Goal: Task Accomplishment & Management: Complete application form

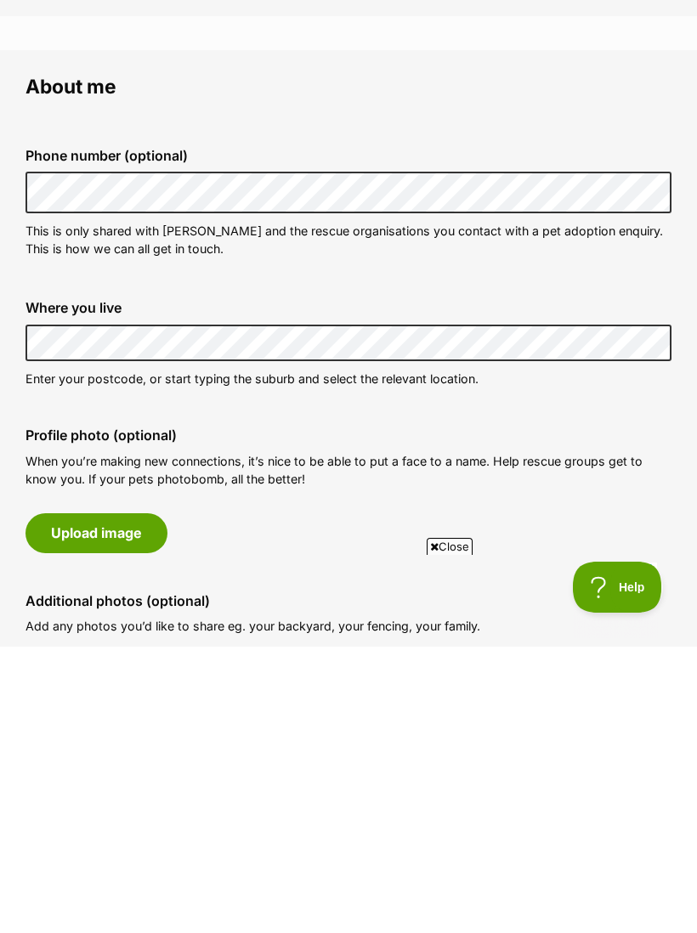
scroll to position [440, 0]
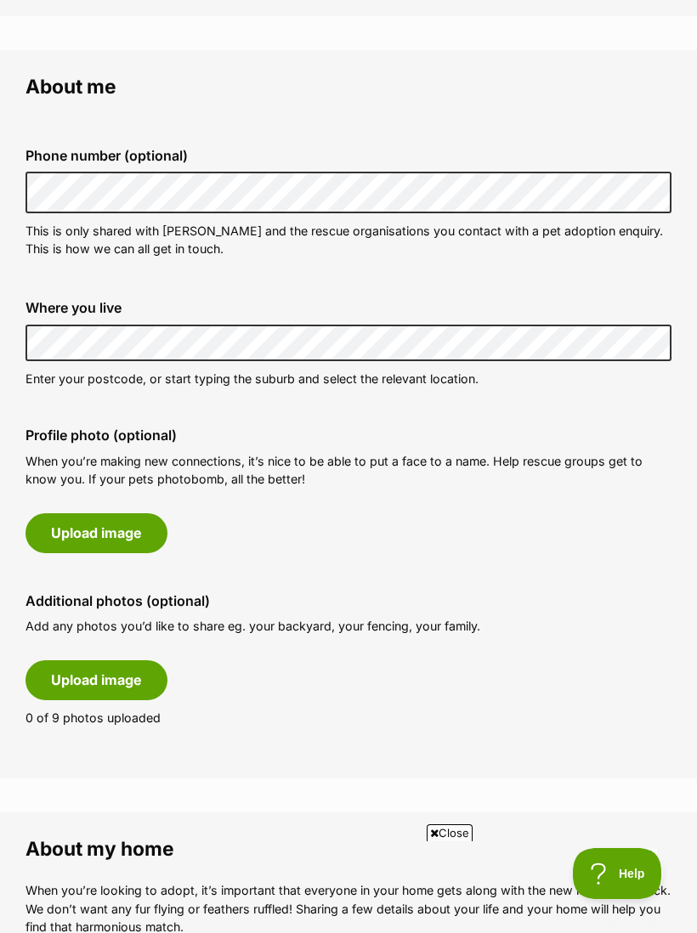
click at [267, 749] on fieldset "About me Phone number (optional) This is only shared with [PERSON_NAME] and the…" at bounding box center [348, 414] width 697 height 728
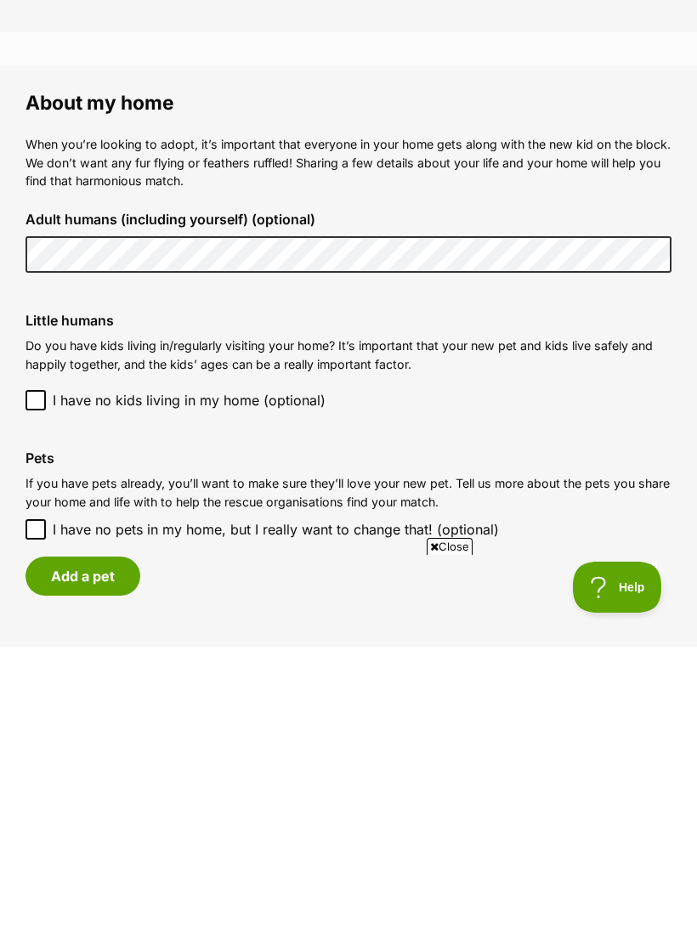
scroll to position [1186, 0]
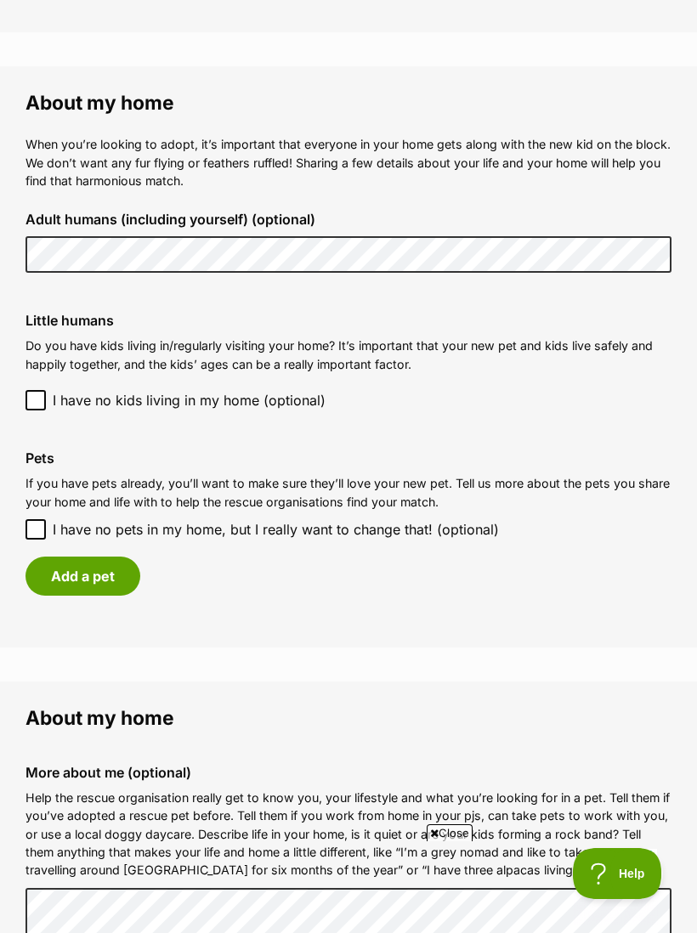
click at [31, 519] on input "I have no pets in my home, but I really want to change that! (optional)" at bounding box center [35, 529] width 20 height 20
checkbox input "true"
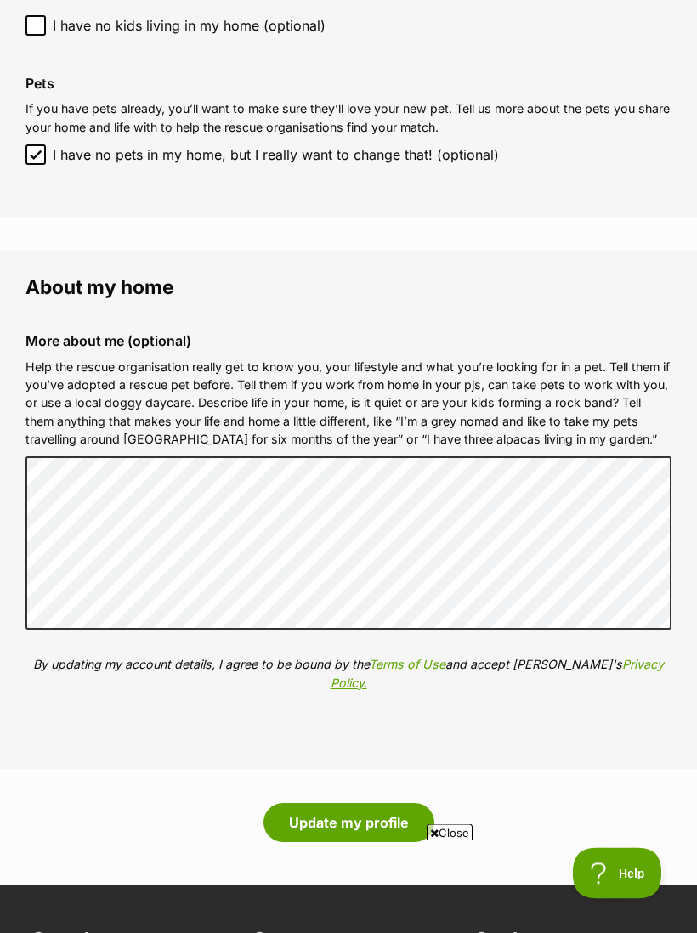
scroll to position [1562, 0]
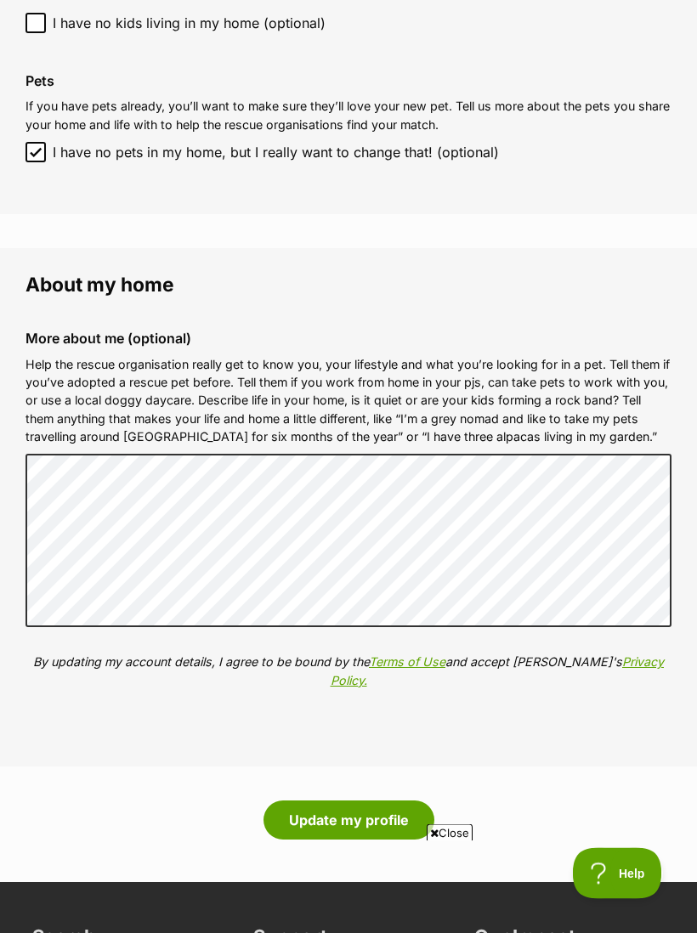
click at [352, 801] on button "Update my profile" at bounding box center [348, 820] width 171 height 39
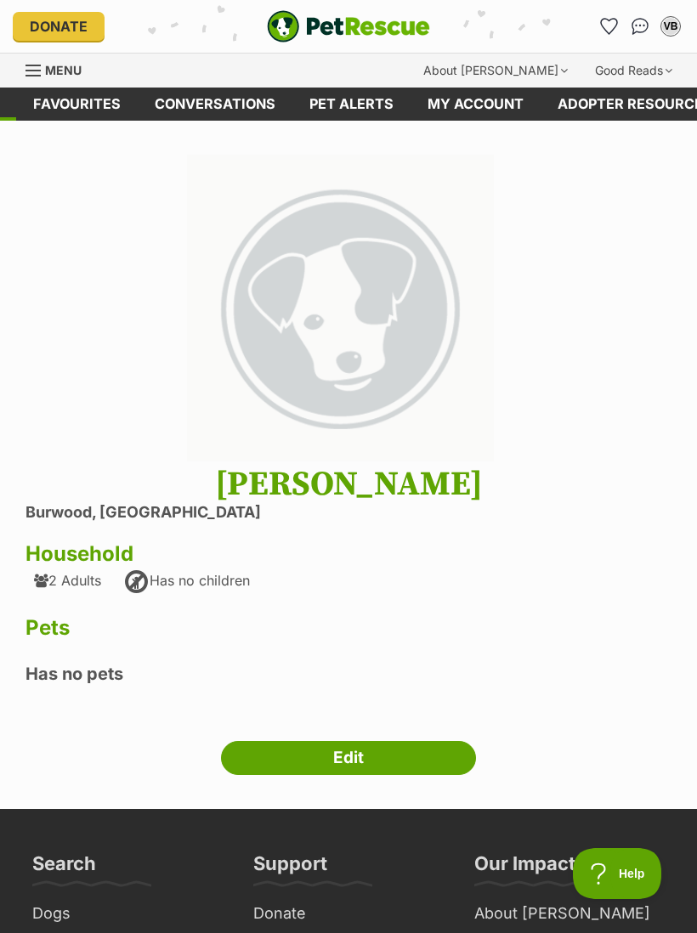
click at [674, 329] on div "Next Prev 1 Vanessa Beanland Burwood, Victoria Household 2 Adults Has no childr…" at bounding box center [348, 465] width 697 height 620
click at [345, 749] on link "Edit" at bounding box center [348, 758] width 255 height 34
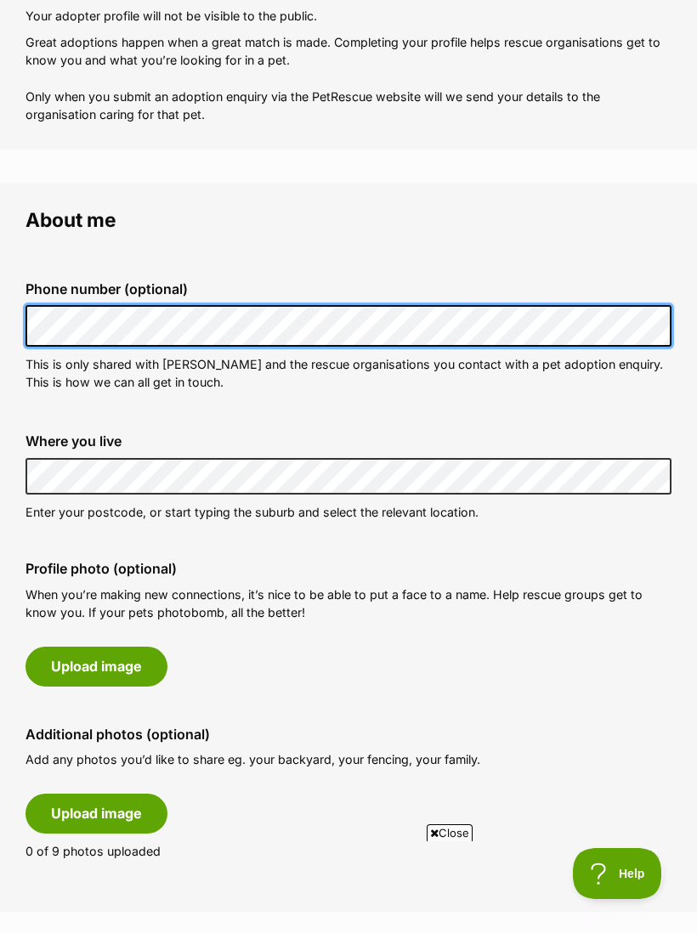
scroll to position [306, 0]
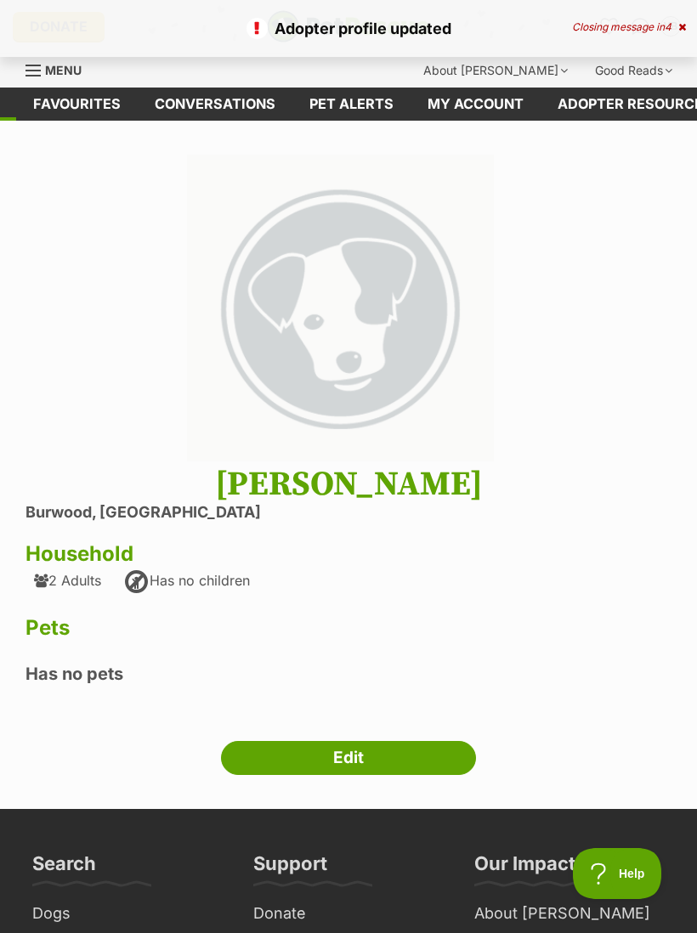
click at [342, 743] on link "Edit" at bounding box center [348, 758] width 255 height 34
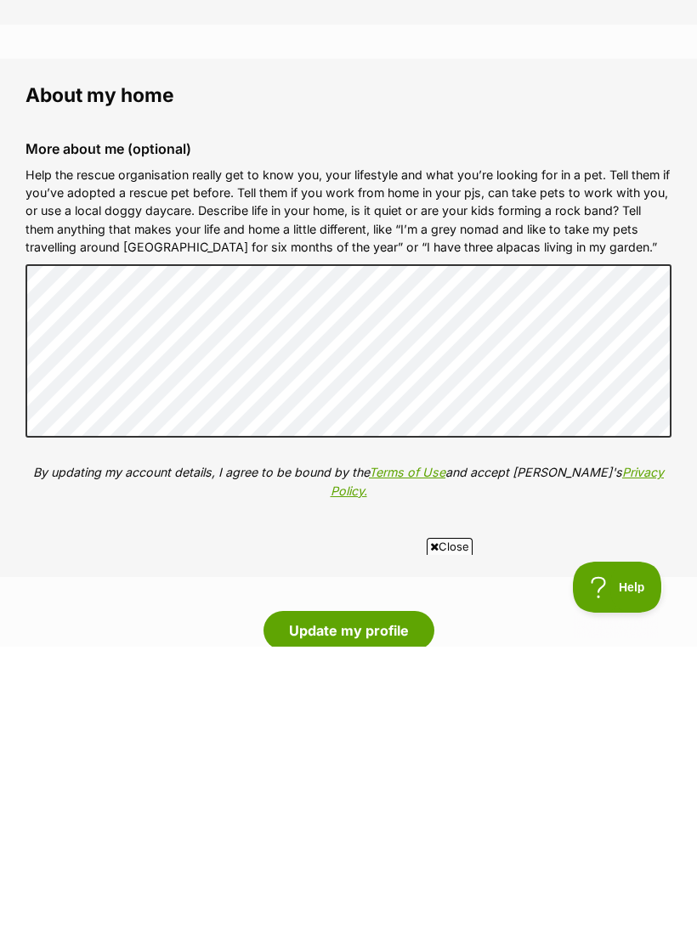
scroll to position [1754, 0]
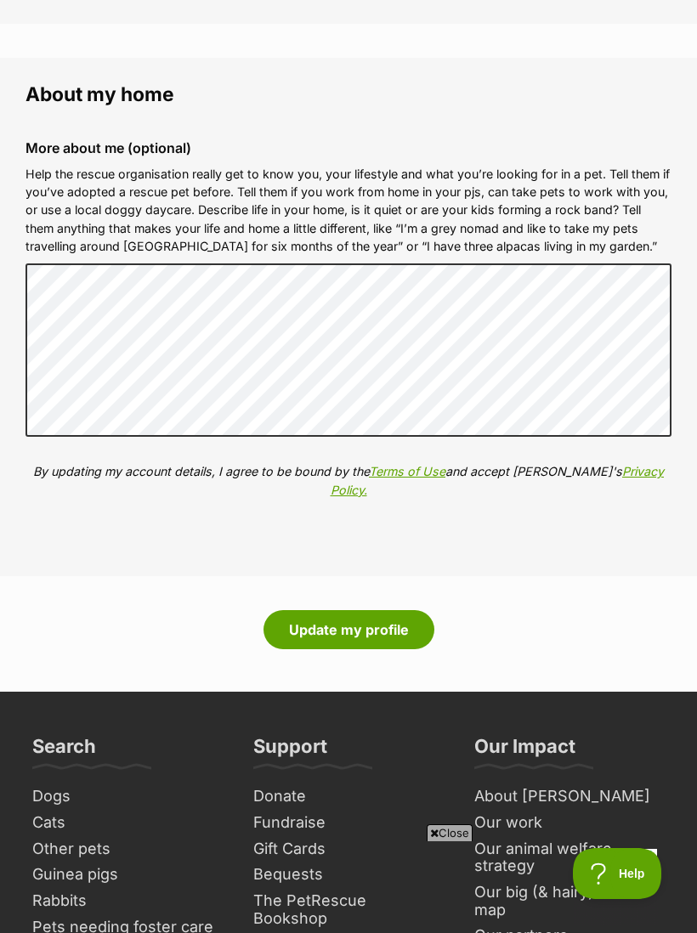
click at [331, 610] on button "Update my profile" at bounding box center [348, 629] width 171 height 39
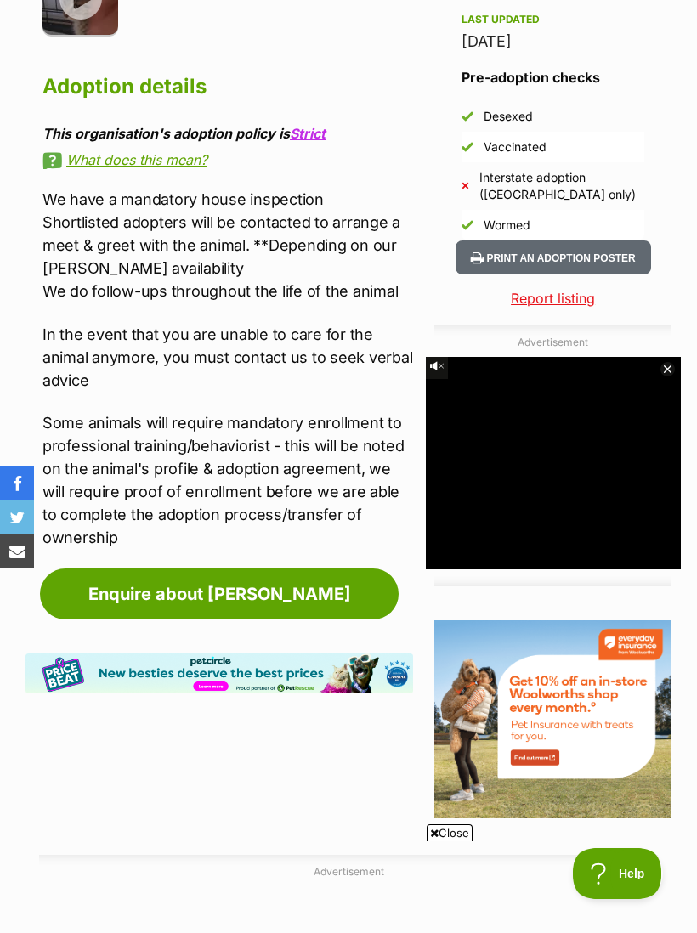
scroll to position [1494, 0]
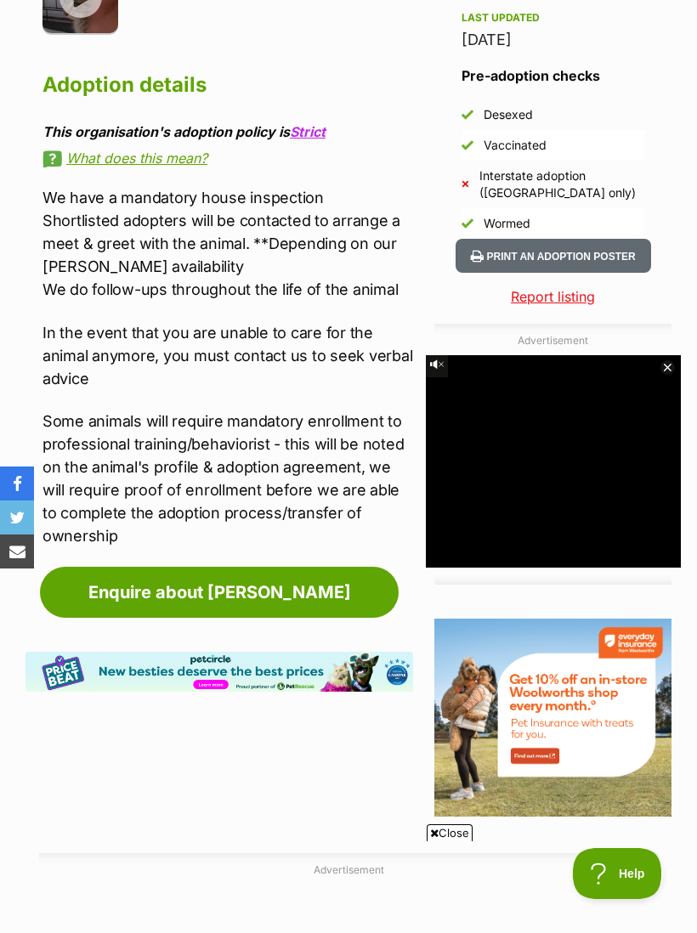
click at [285, 571] on link "Enquire about [PERSON_NAME]" at bounding box center [219, 592] width 359 height 51
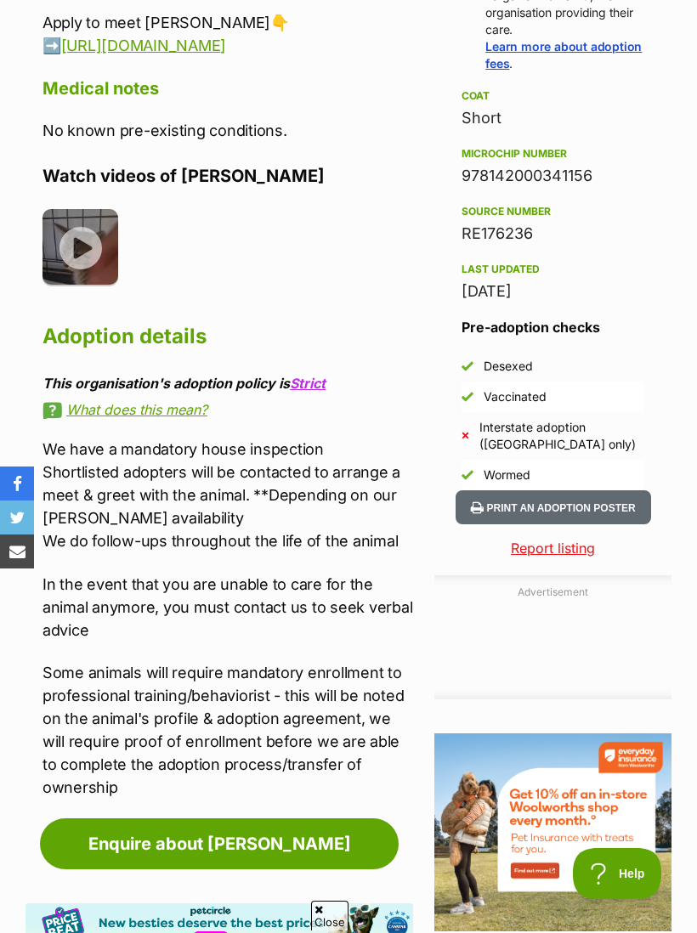
scroll to position [0, 0]
click at [134, 824] on link "Enquire about Maryann" at bounding box center [219, 843] width 359 height 51
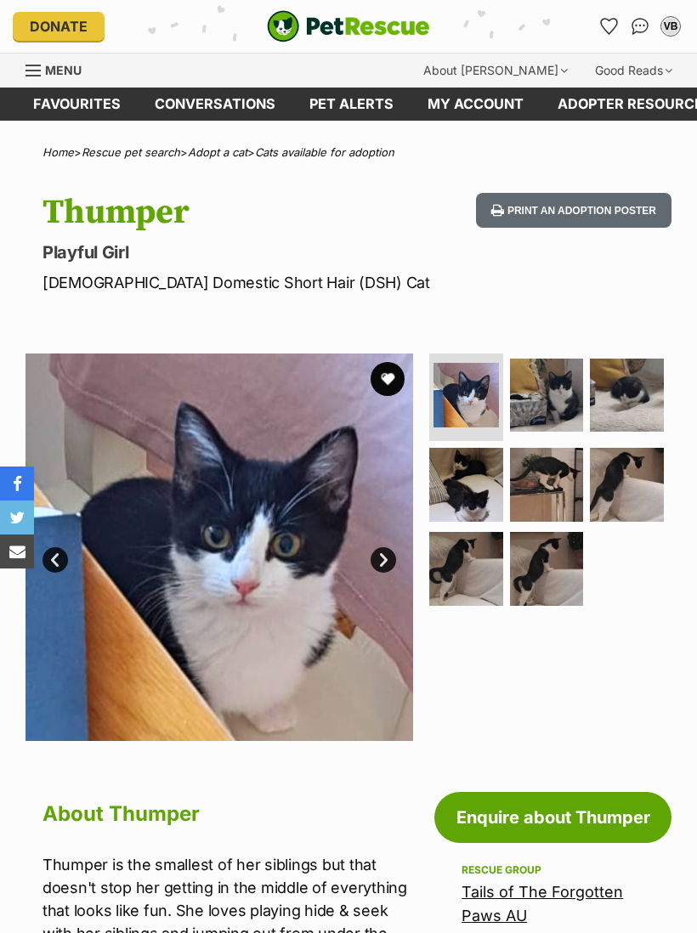
click at [538, 820] on link "Enquire about Thumper" at bounding box center [552, 817] width 237 height 51
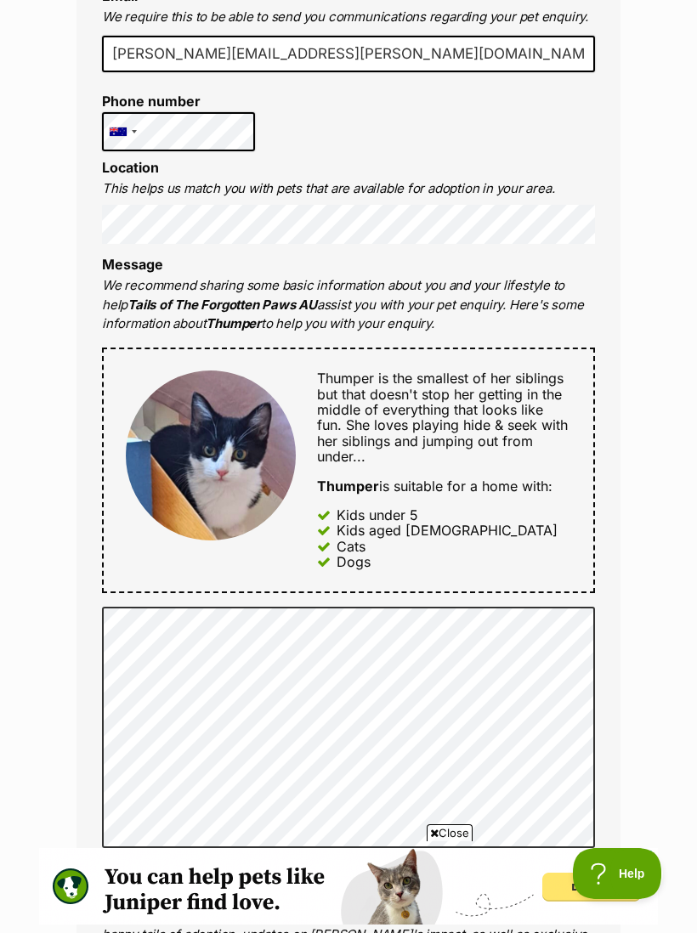
scroll to position [435, 0]
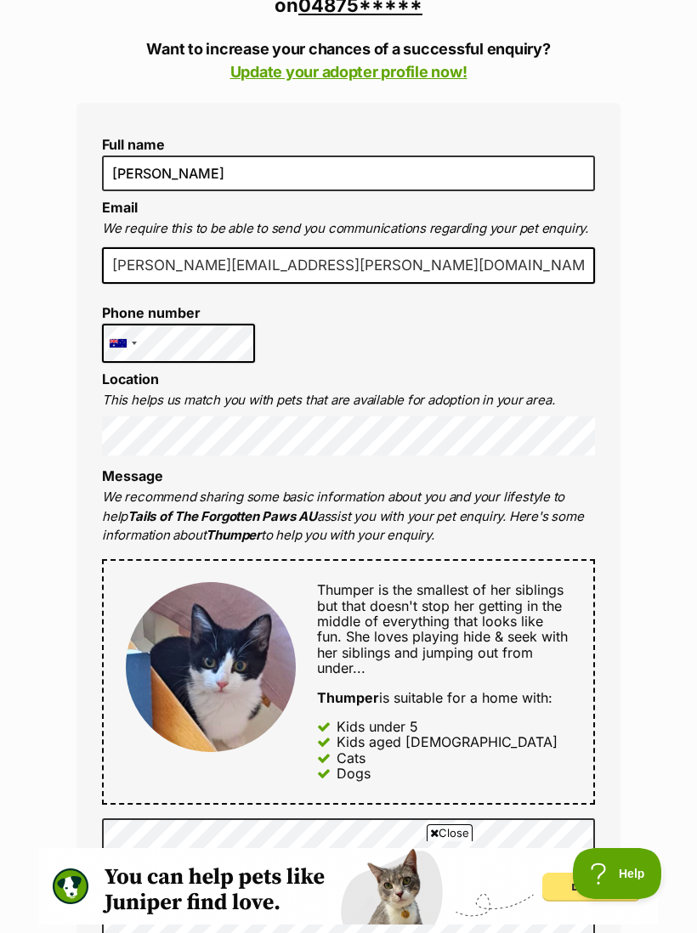
click at [344, 75] on link "Update your adopter profile now!" at bounding box center [348, 72] width 237 height 18
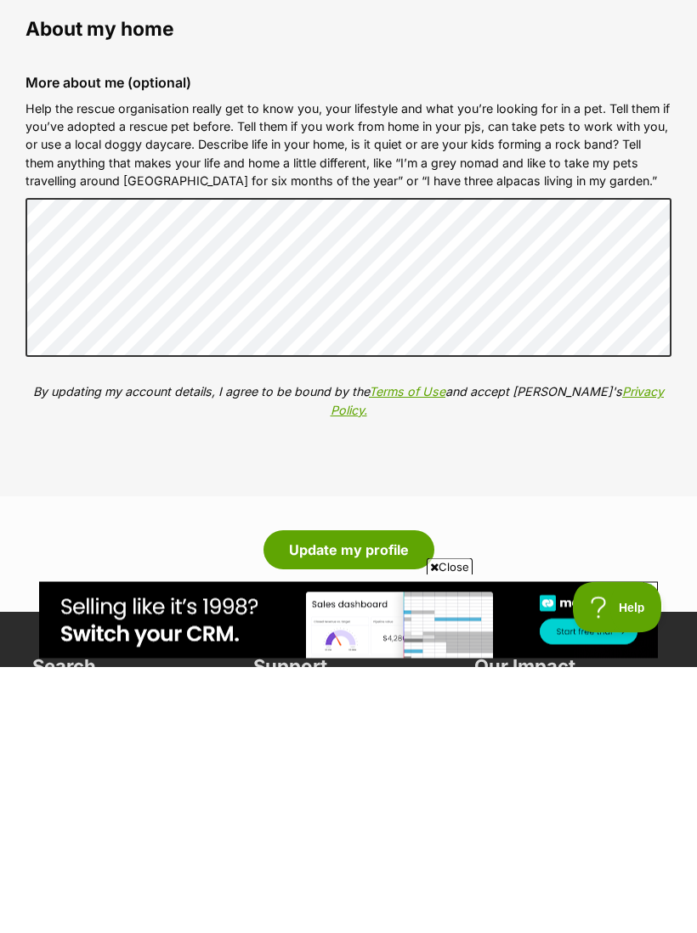
click at [387, 797] on button "Update my profile" at bounding box center [348, 816] width 171 height 39
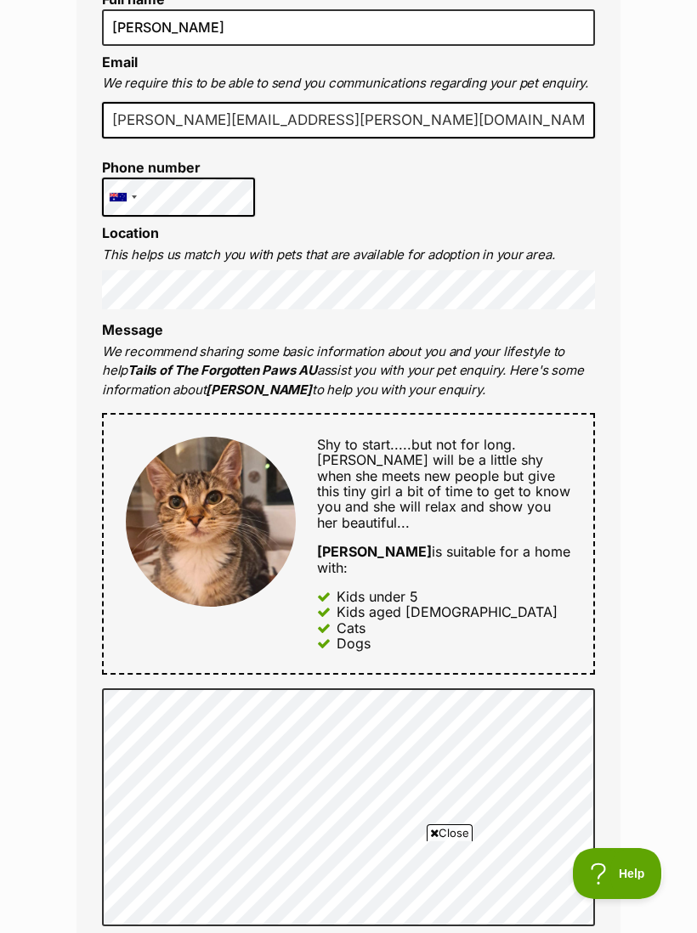
scroll to position [330, 0]
